Goal: Navigation & Orientation: Find specific page/section

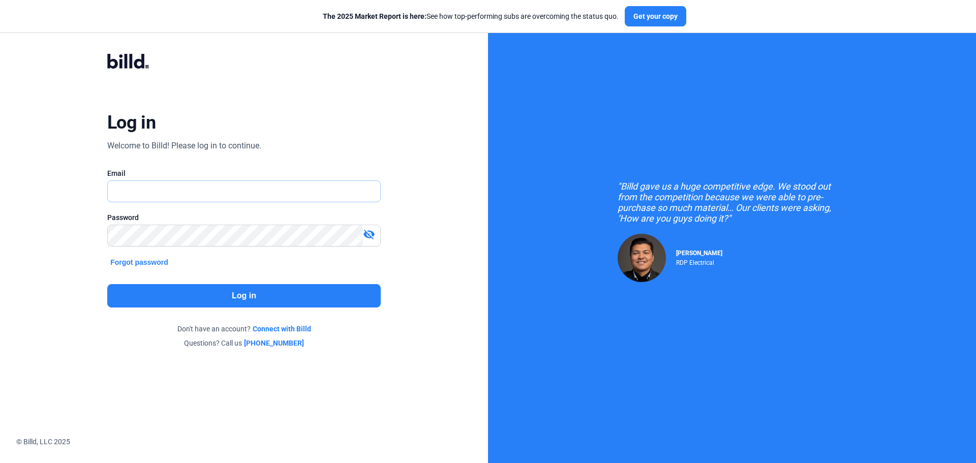
type input "[EMAIL_ADDRESS][DOMAIN_NAME]"
click at [270, 292] on button "Log in" at bounding box center [244, 295] width 274 height 23
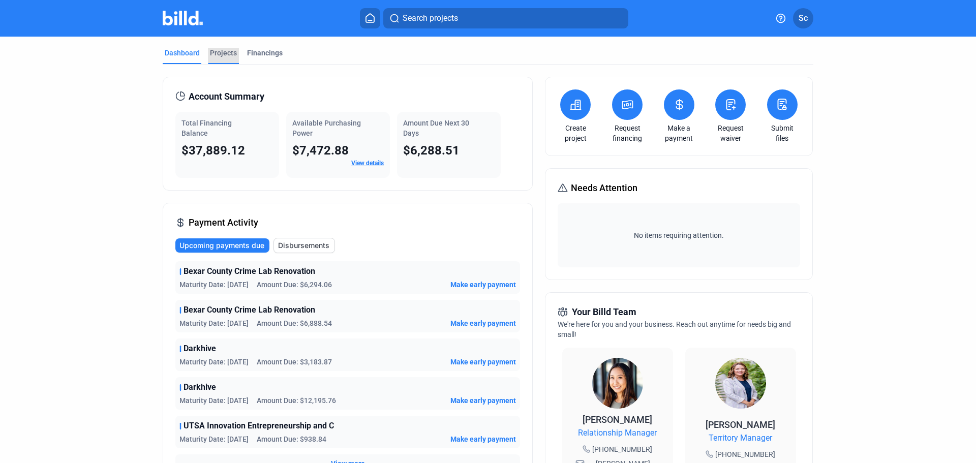
click at [219, 53] on div "Projects" at bounding box center [223, 53] width 27 height 10
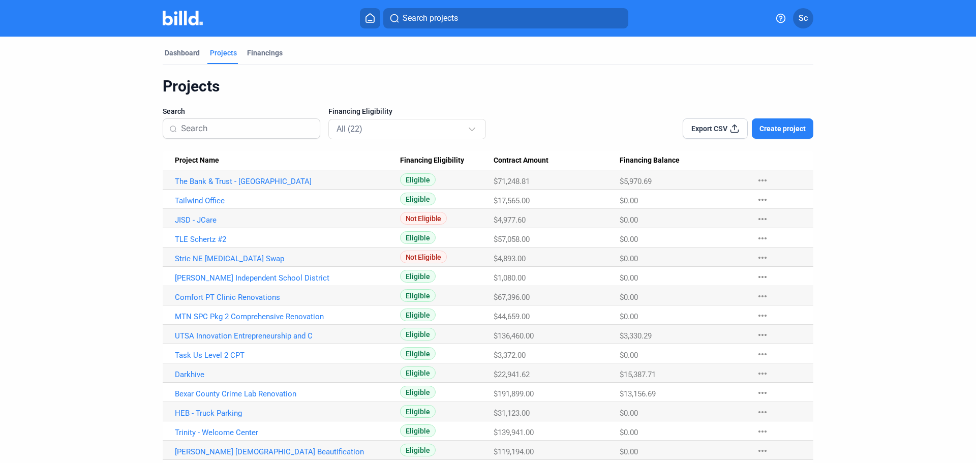
click at [262, 47] on mat-tab-group "Dashboard Projects Financings Projects Search Financing Eligibility All (22) Ex…" at bounding box center [488, 316] width 651 height 559
click at [262, 53] on div "Financings" at bounding box center [265, 53] width 36 height 10
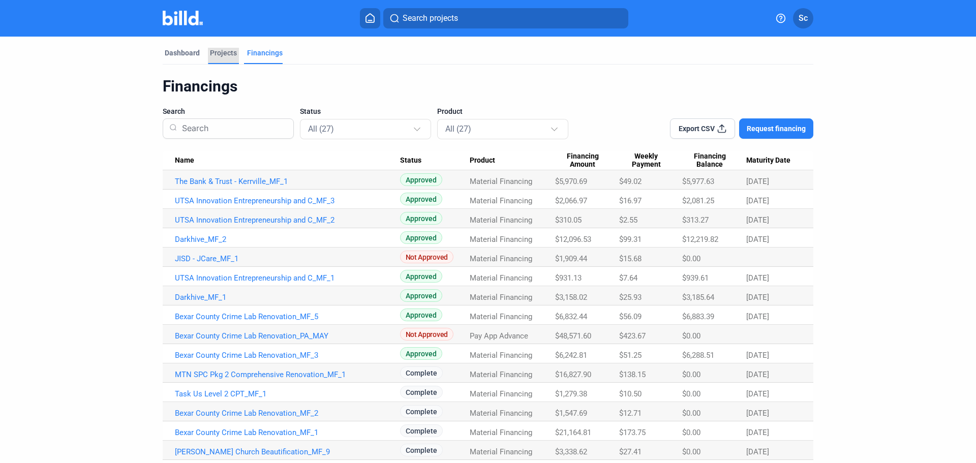
click at [224, 55] on div "Projects" at bounding box center [223, 53] width 27 height 10
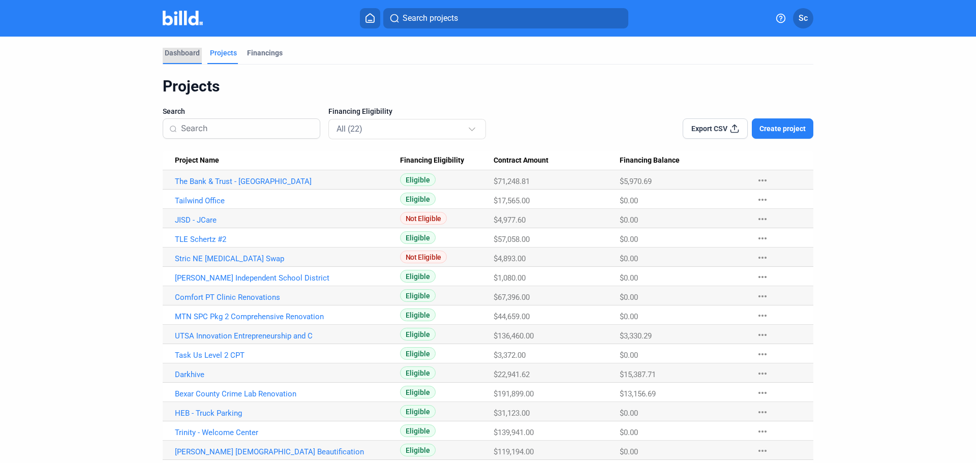
click at [182, 55] on div "Dashboard" at bounding box center [182, 53] width 35 height 10
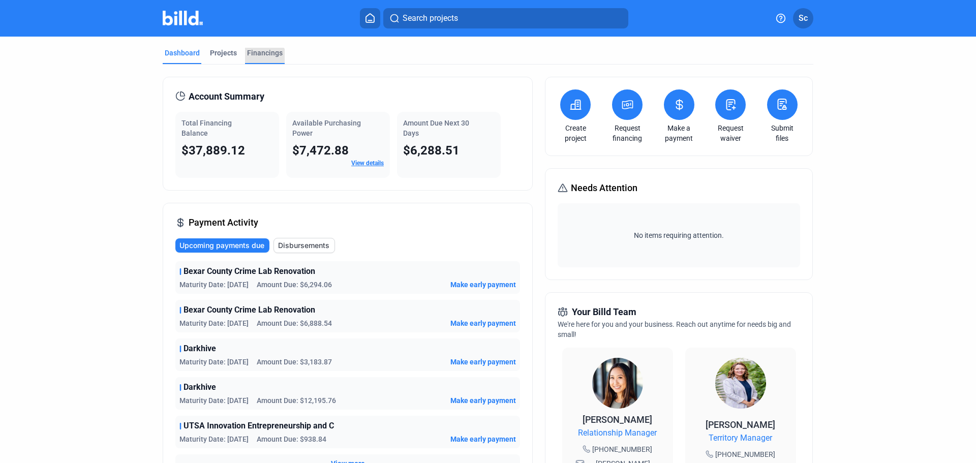
click at [260, 64] on div "Financings" at bounding box center [265, 56] width 40 height 16
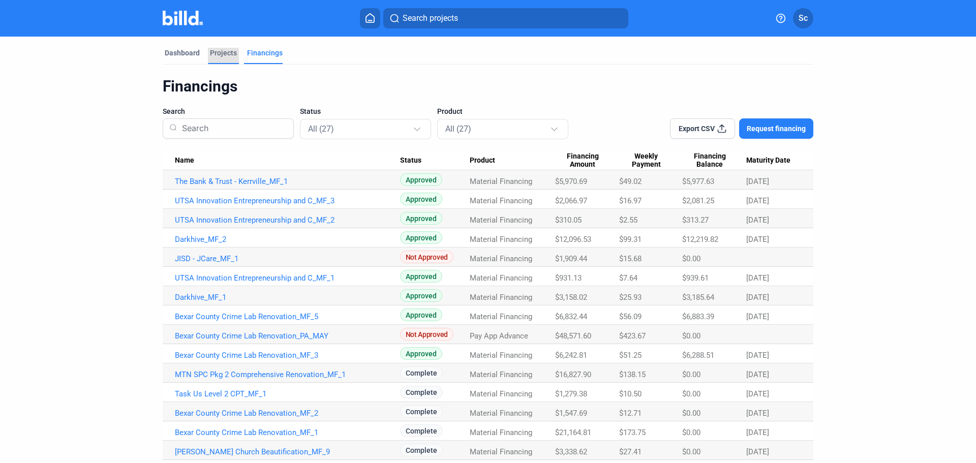
click at [220, 58] on div "Projects" at bounding box center [223, 56] width 31 height 16
